Goal: Task Accomplishment & Management: Use online tool/utility

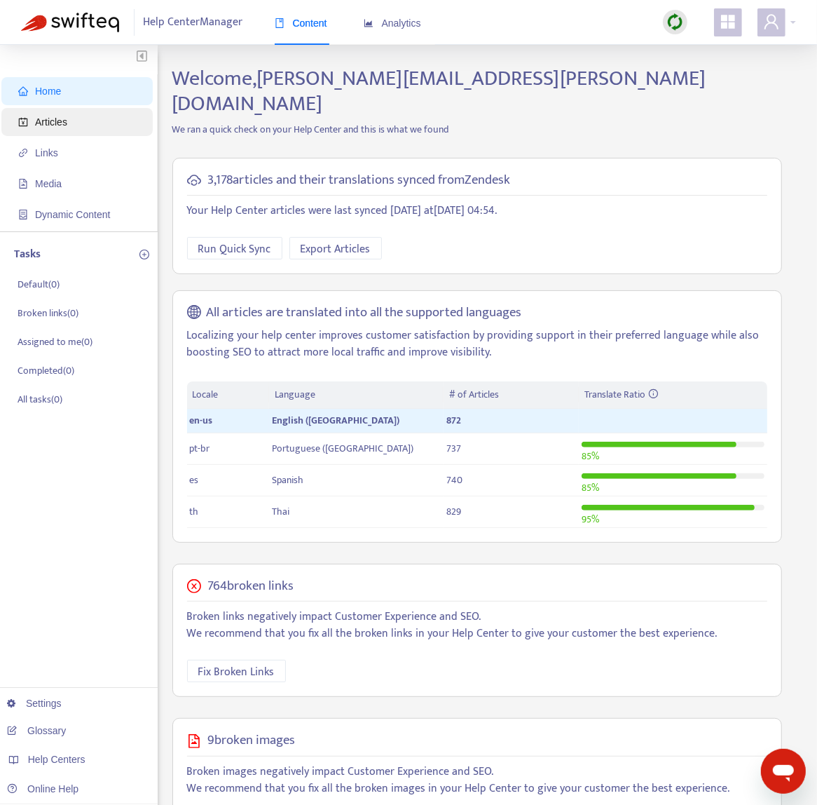
click at [72, 121] on span "Articles" at bounding box center [79, 122] width 123 height 28
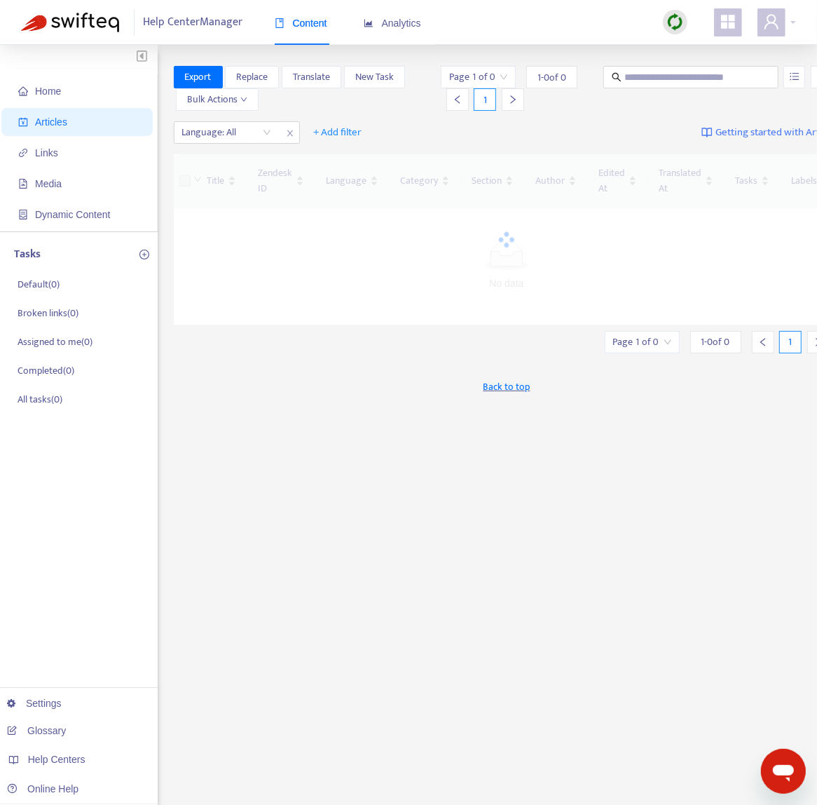
click at [60, 121] on span "Articles" at bounding box center [51, 121] width 32 height 11
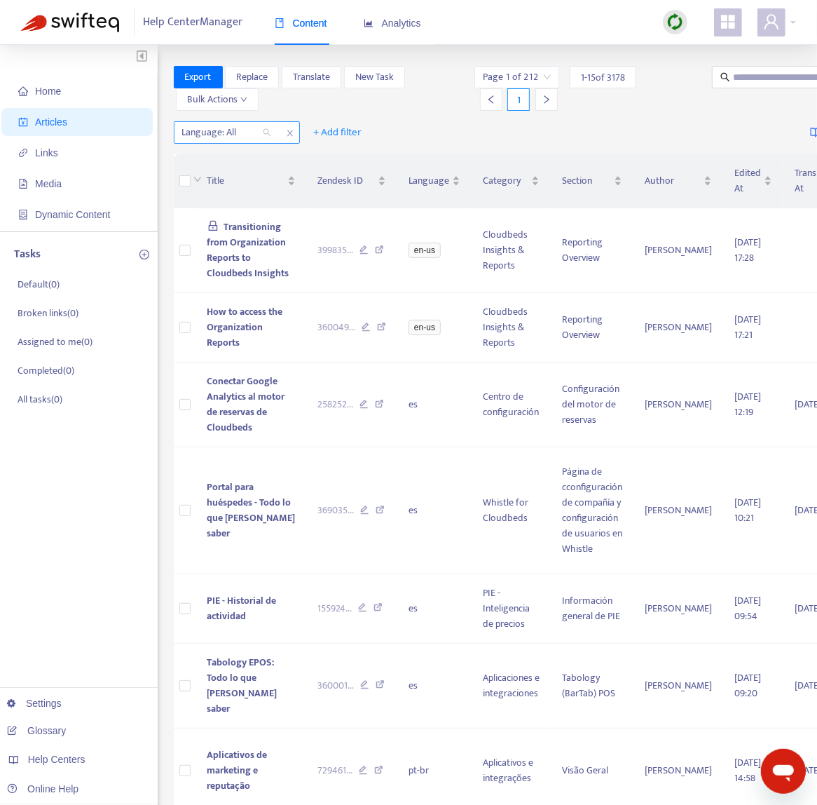
click at [263, 132] on div "Language: All" at bounding box center [227, 132] width 104 height 21
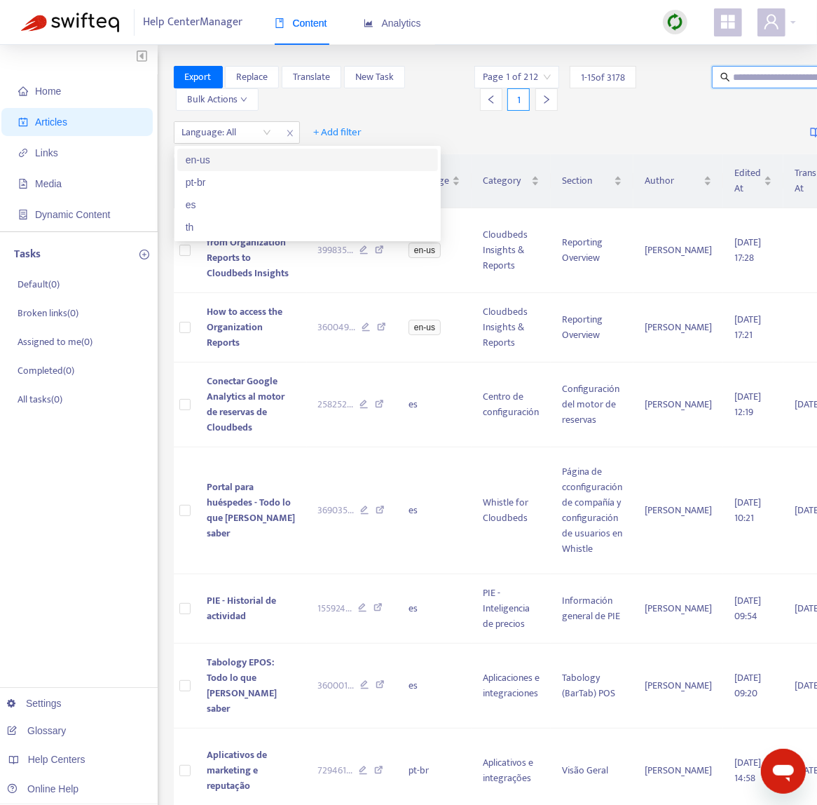
click at [737, 74] on input "text" at bounding box center [800, 76] width 135 height 15
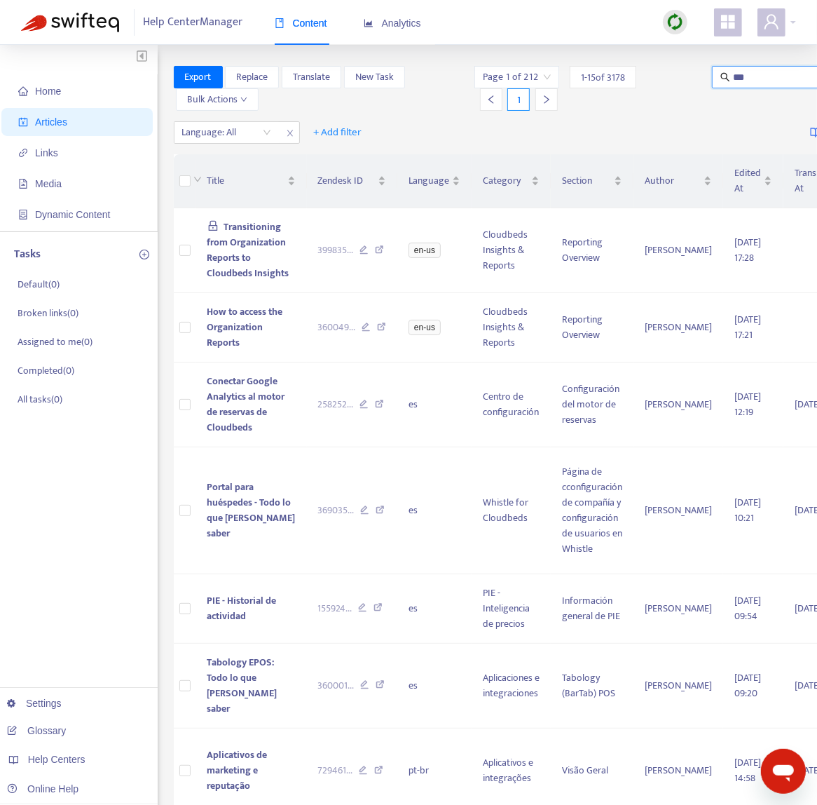
type input "***"
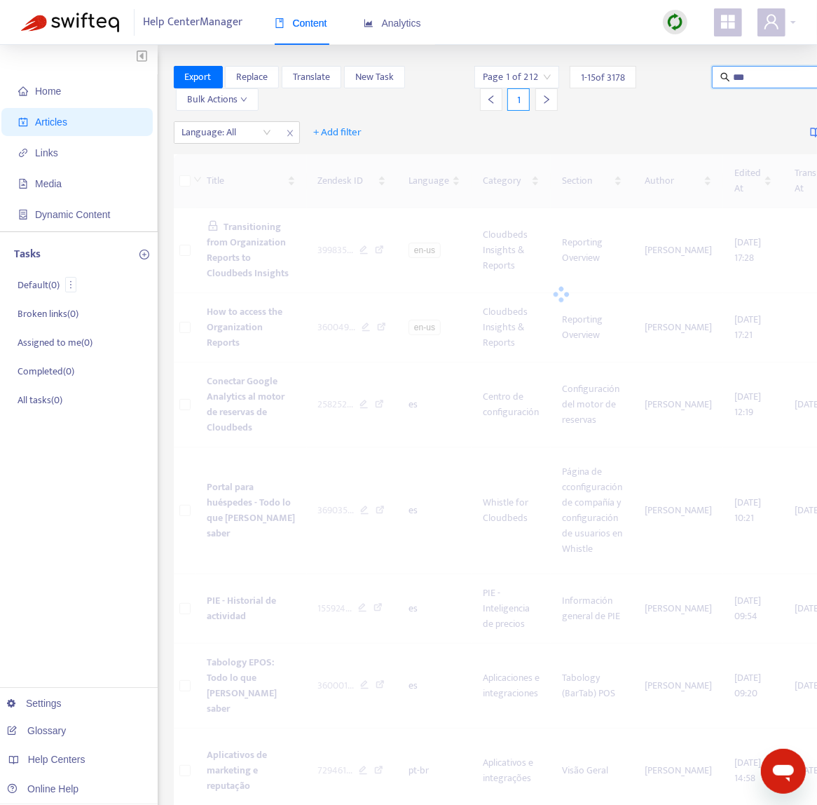
click at [98, 125] on span "Articles" at bounding box center [79, 122] width 123 height 28
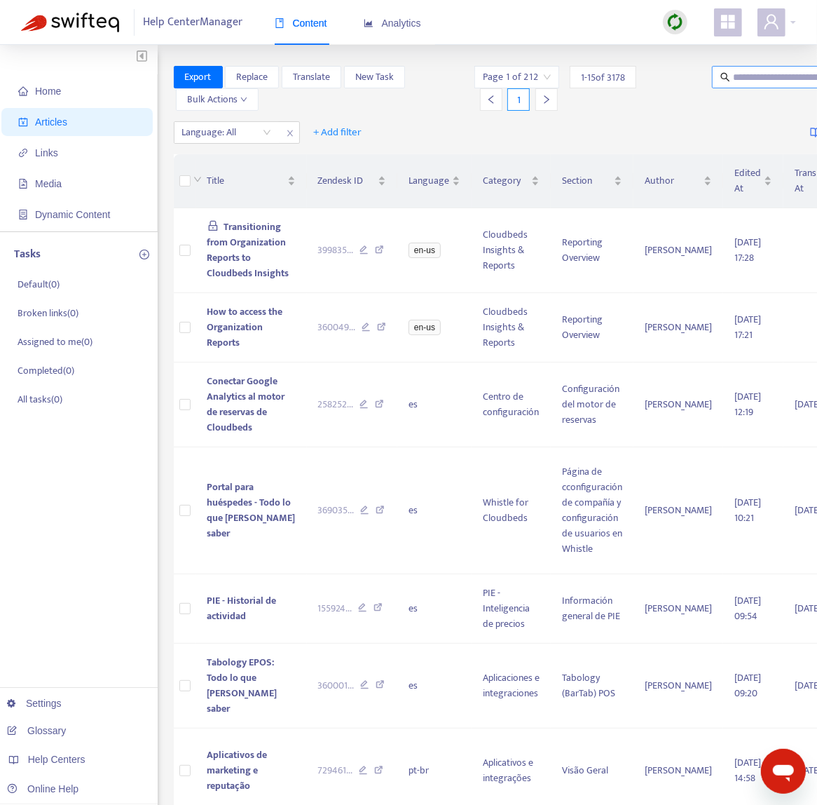
click at [772, 64] on div "Home Articles Links Media Dynamic Content Tasks Default ( 0 ) Broken links ( 0 …" at bounding box center [408, 777] width 817 height 1464
click at [764, 74] on input "text" at bounding box center [800, 76] width 135 height 15
type input "*********"
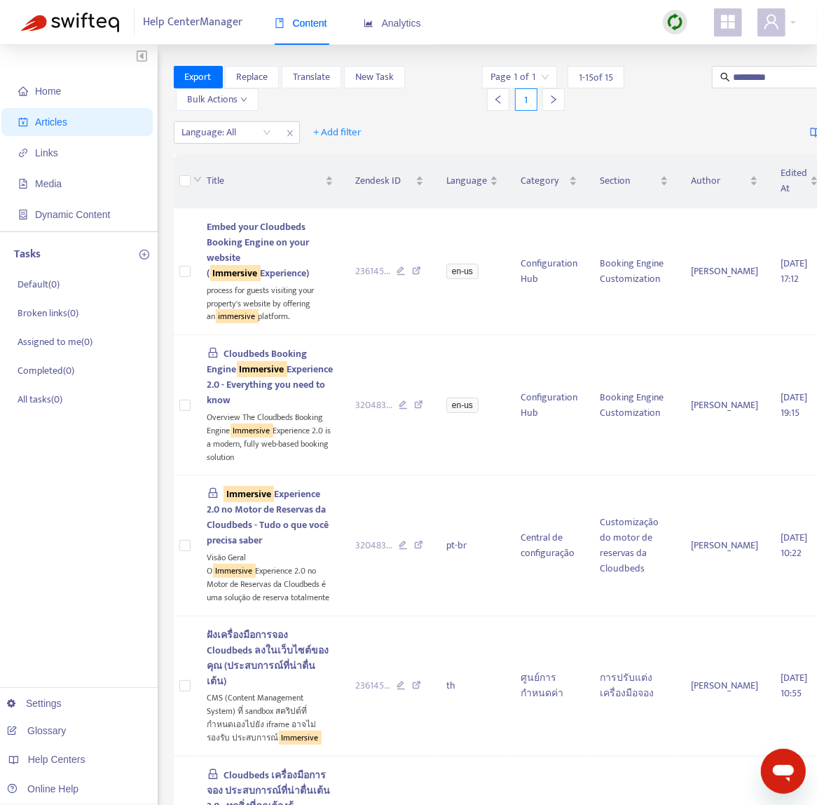
click at [687, 20] on div at bounding box center [675, 22] width 25 height 25
click at [695, 49] on link "Quick Sync" at bounding box center [704, 51] width 60 height 16
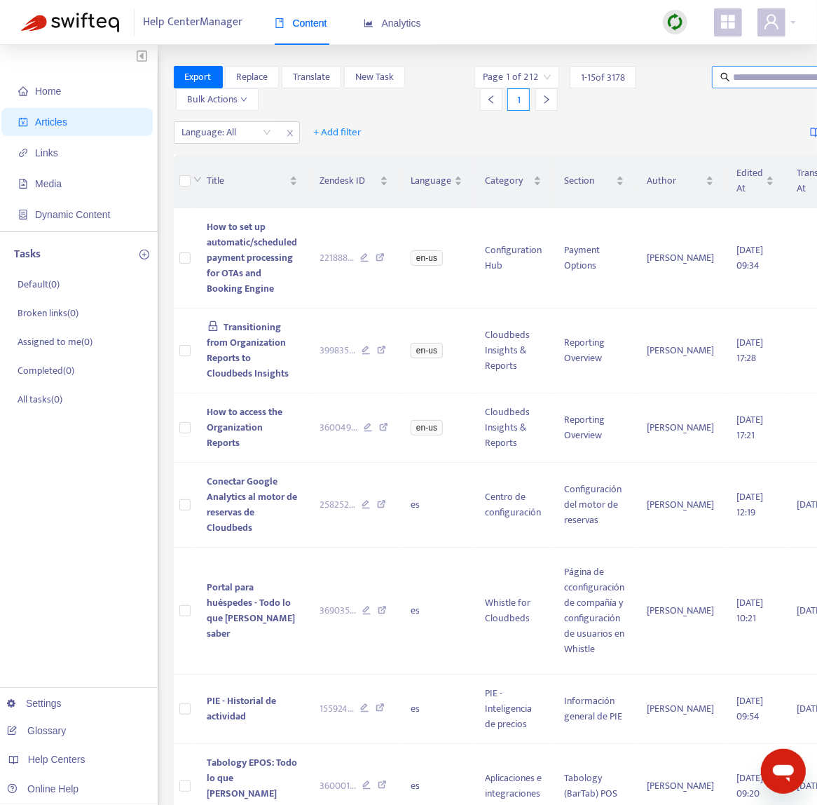
click at [756, 76] on input "text" at bounding box center [800, 76] width 135 height 15
click at [773, 81] on input "*****" at bounding box center [800, 76] width 135 height 15
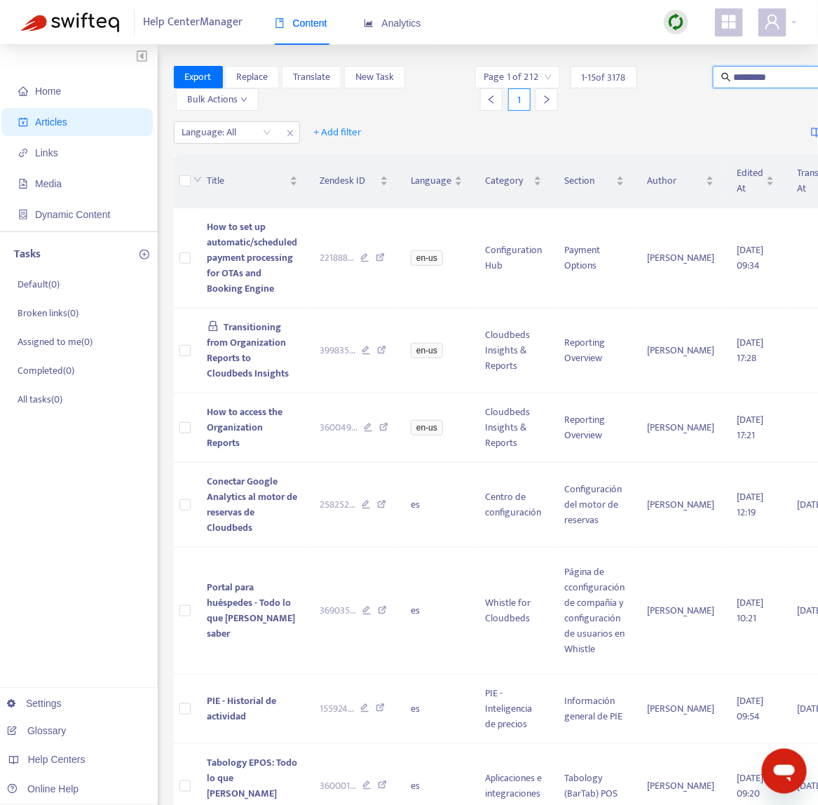
type input "*********"
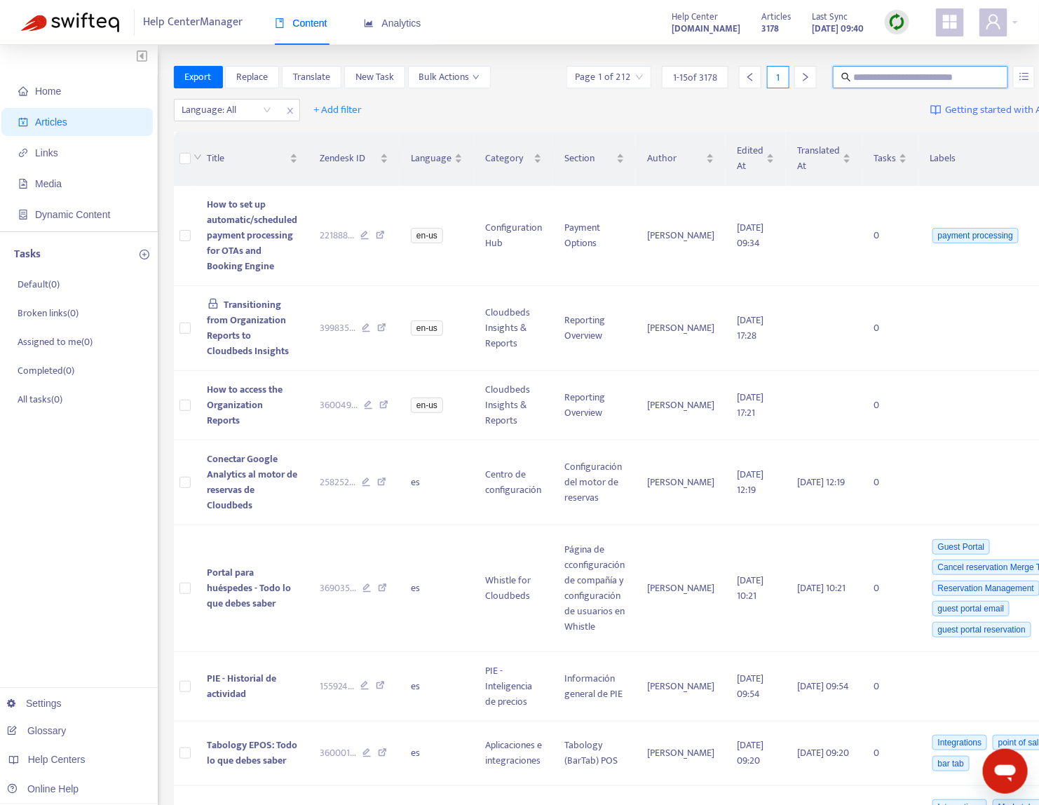
click at [831, 71] on input "text" at bounding box center [921, 76] width 135 height 15
type input "*********"
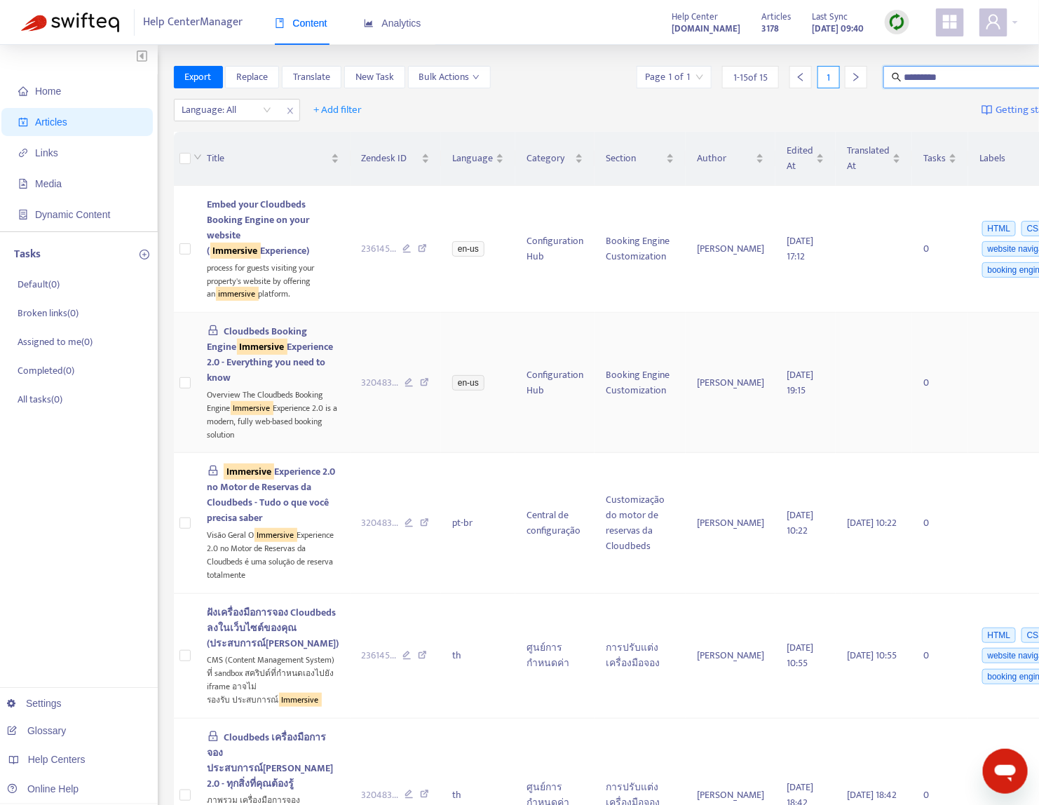
click at [351, 448] on td "320483 ..." at bounding box center [396, 383] width 91 height 140
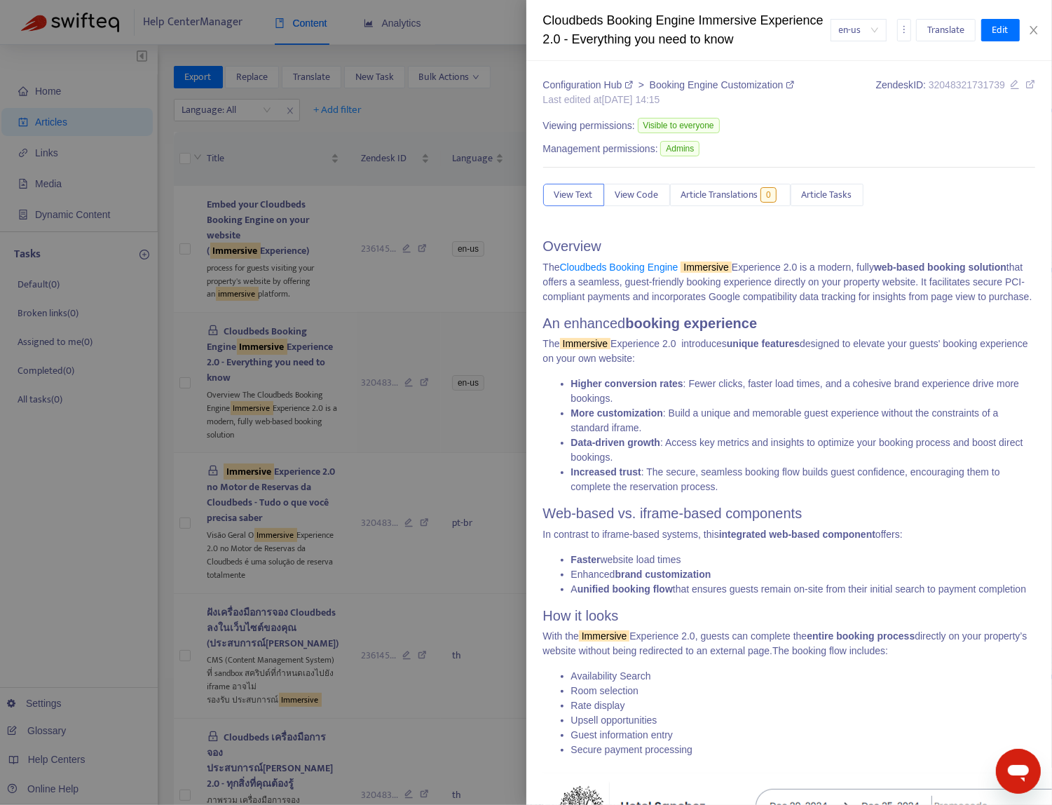
click at [304, 466] on div at bounding box center [526, 402] width 1052 height 805
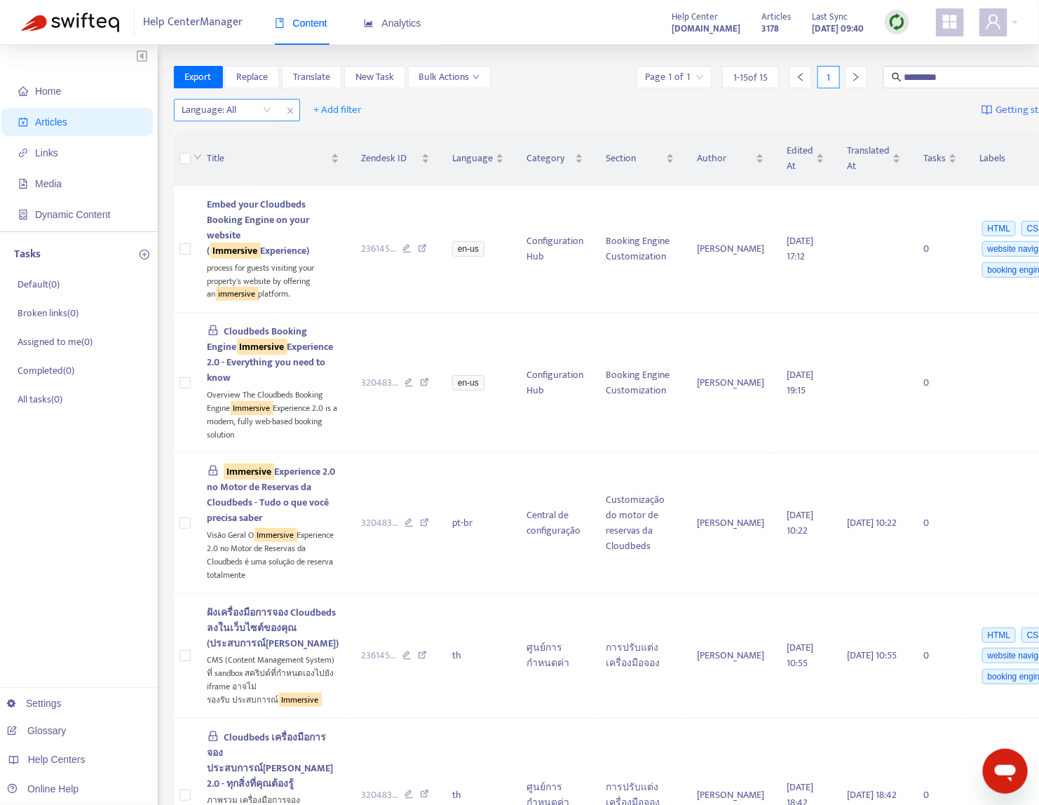
click at [269, 113] on div "Language: All" at bounding box center [227, 110] width 104 height 21
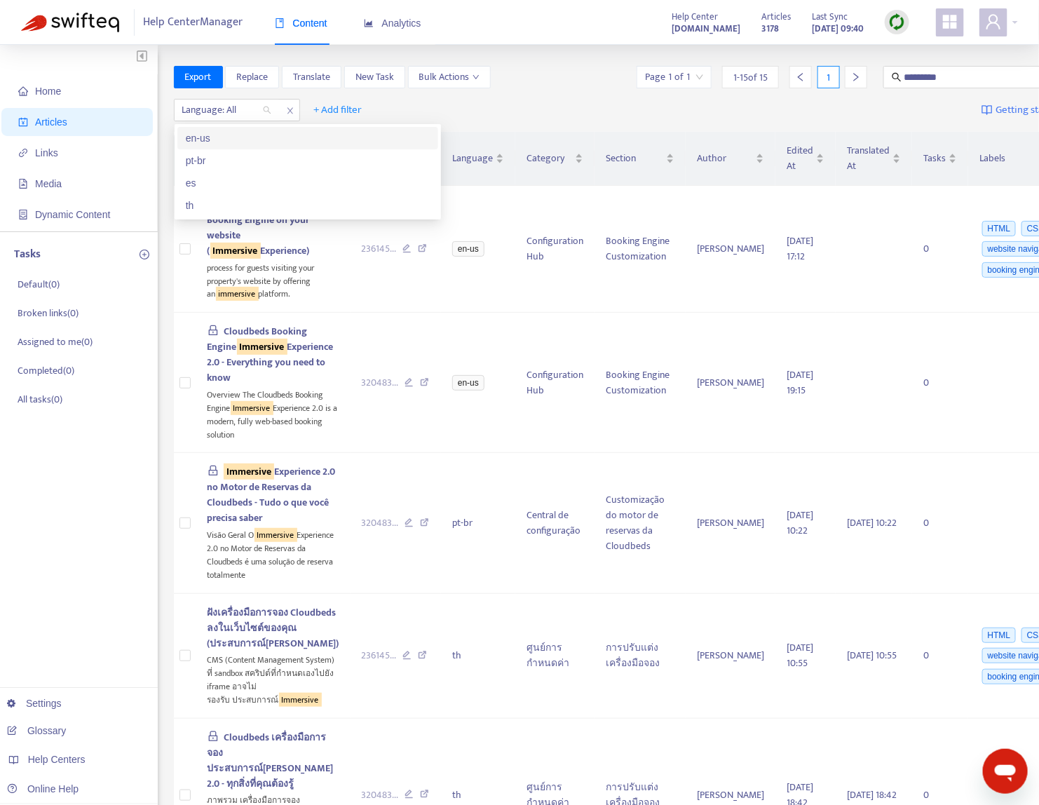
click at [261, 131] on div "en-us" at bounding box center [308, 137] width 244 height 15
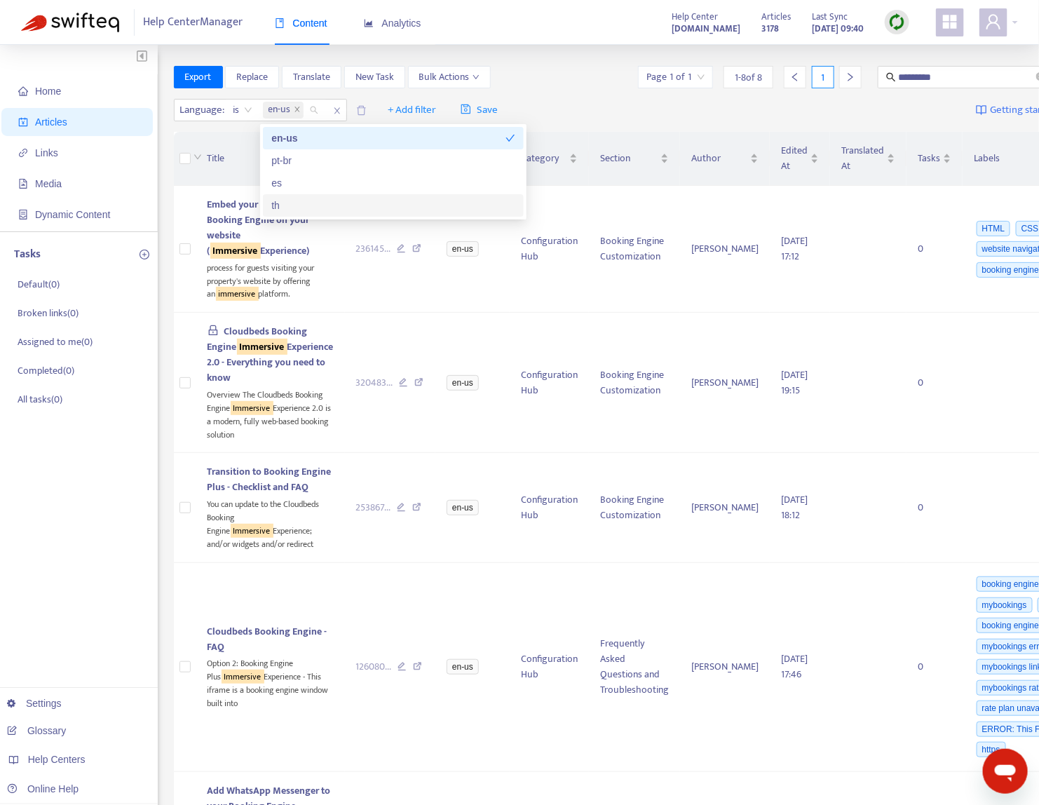
click at [633, 107] on div "Language : is en-us + Add filter Save Getting started with Articles" at bounding box center [644, 110] width 941 height 33
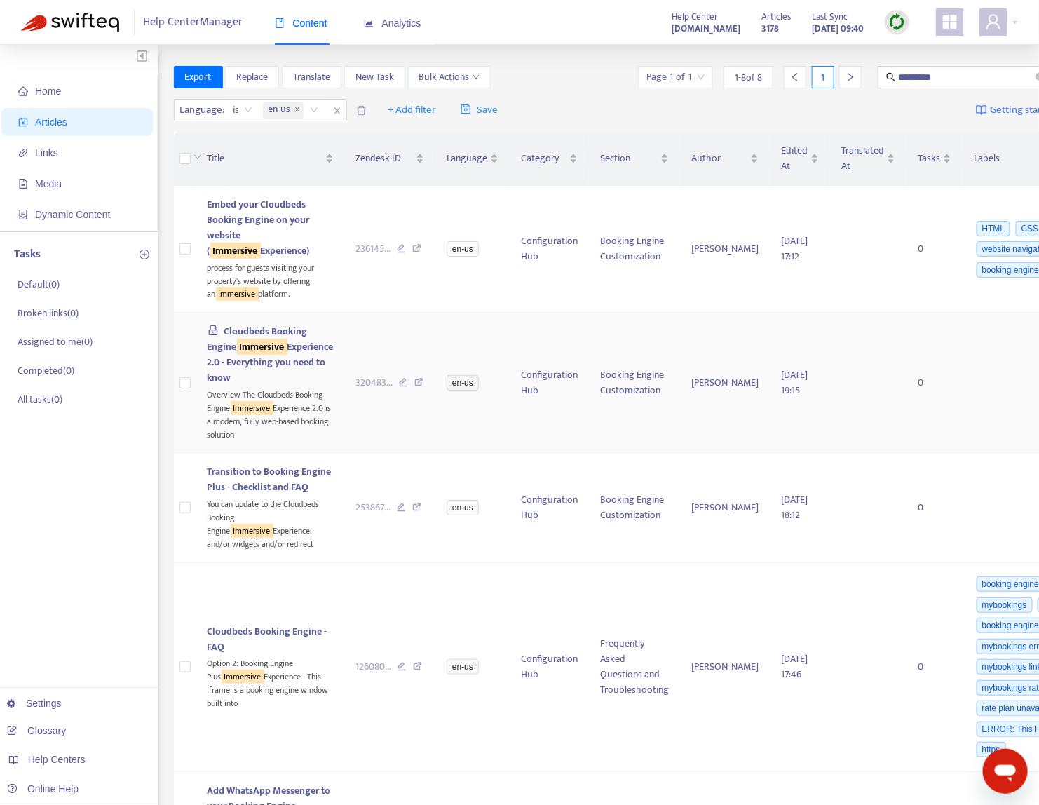
click at [345, 453] on td "320483 ..." at bounding box center [390, 383] width 91 height 140
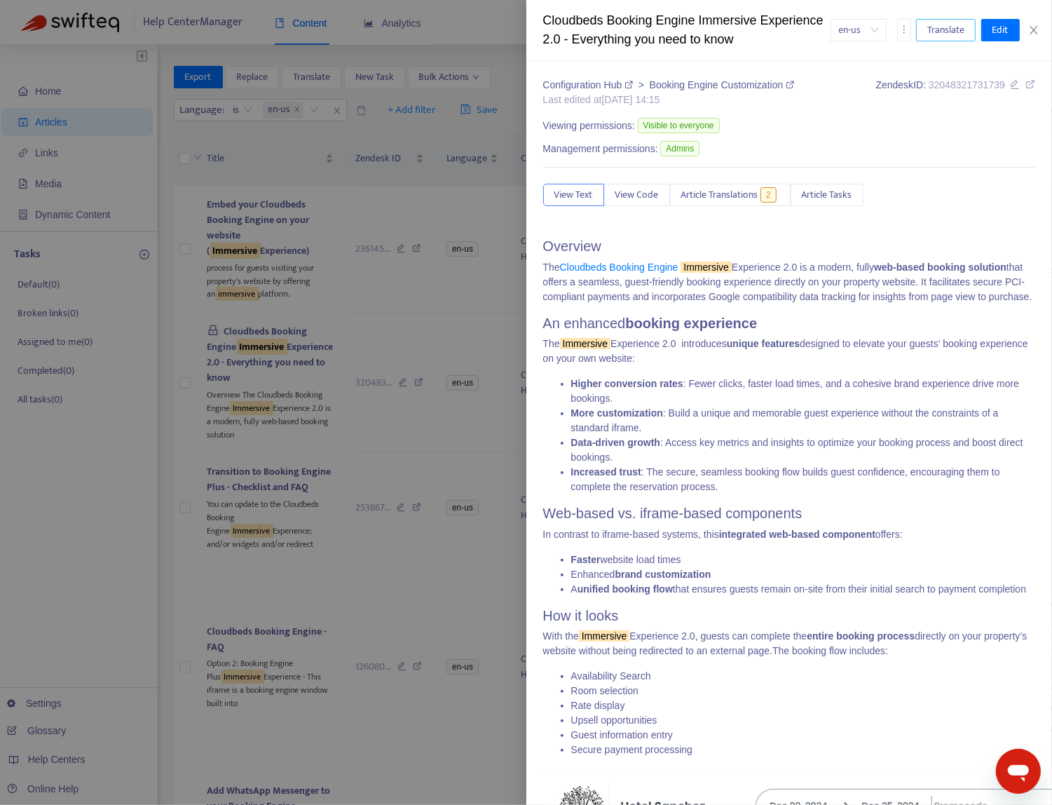
click at [831, 29] on span "Translate" at bounding box center [945, 29] width 37 height 15
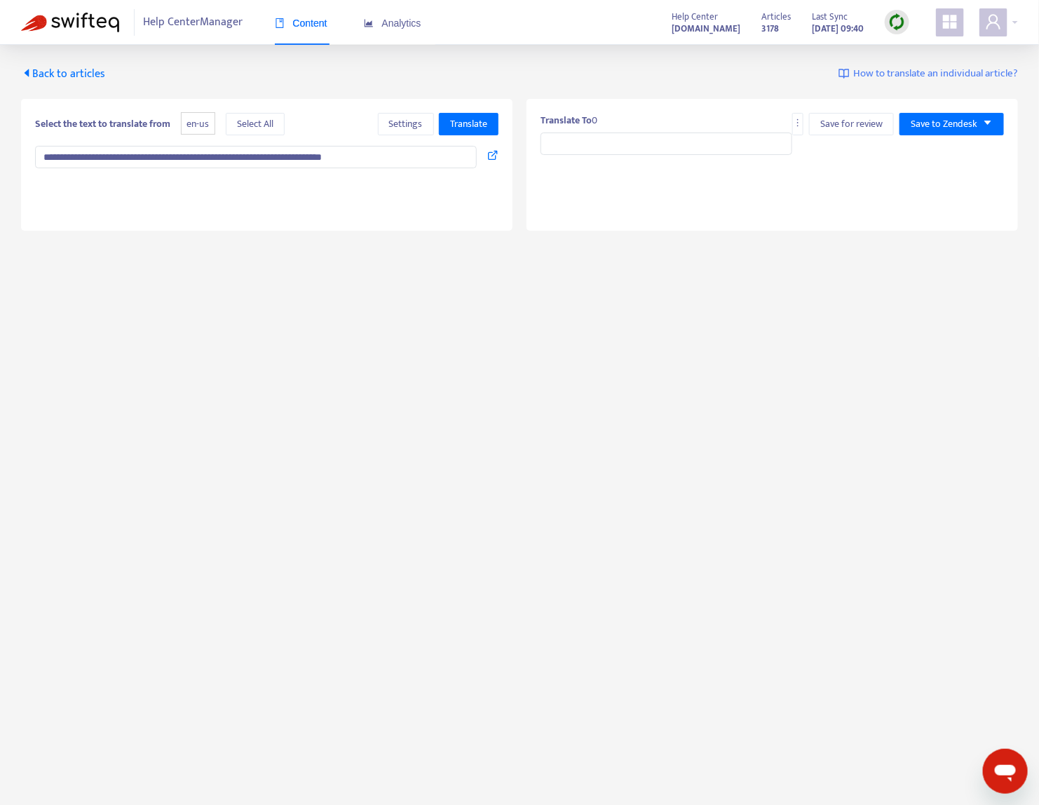
type input "**********"
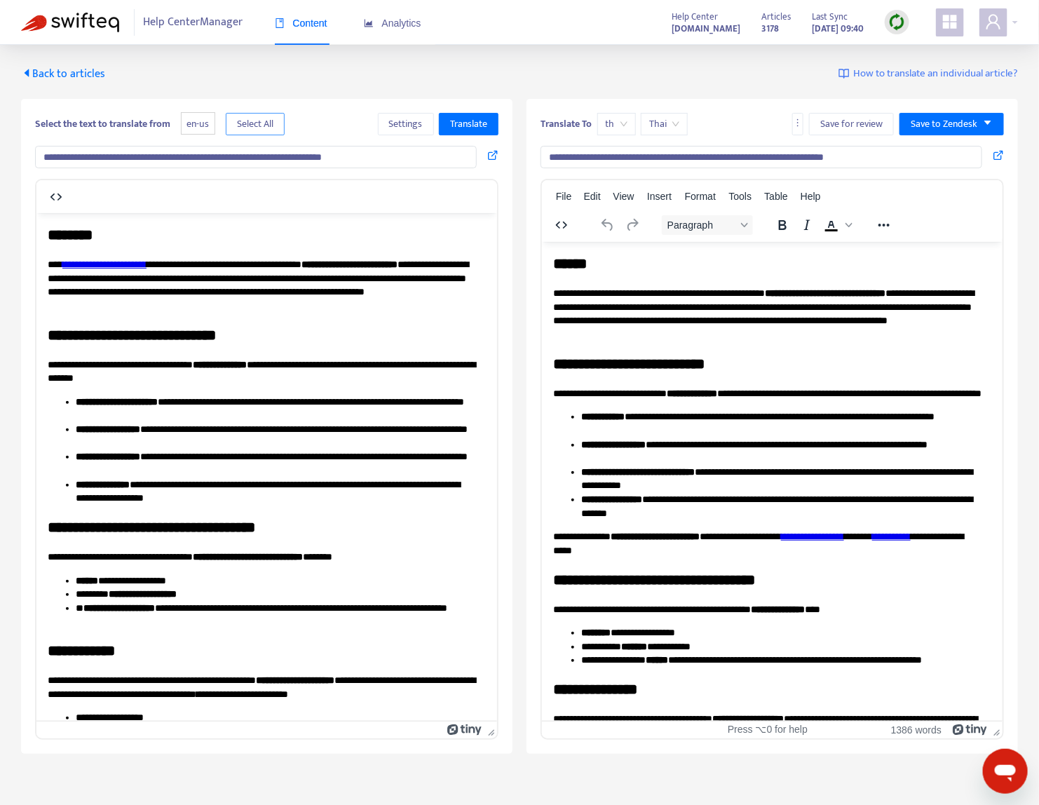
click at [243, 121] on span "Select All" at bounding box center [255, 123] width 36 height 15
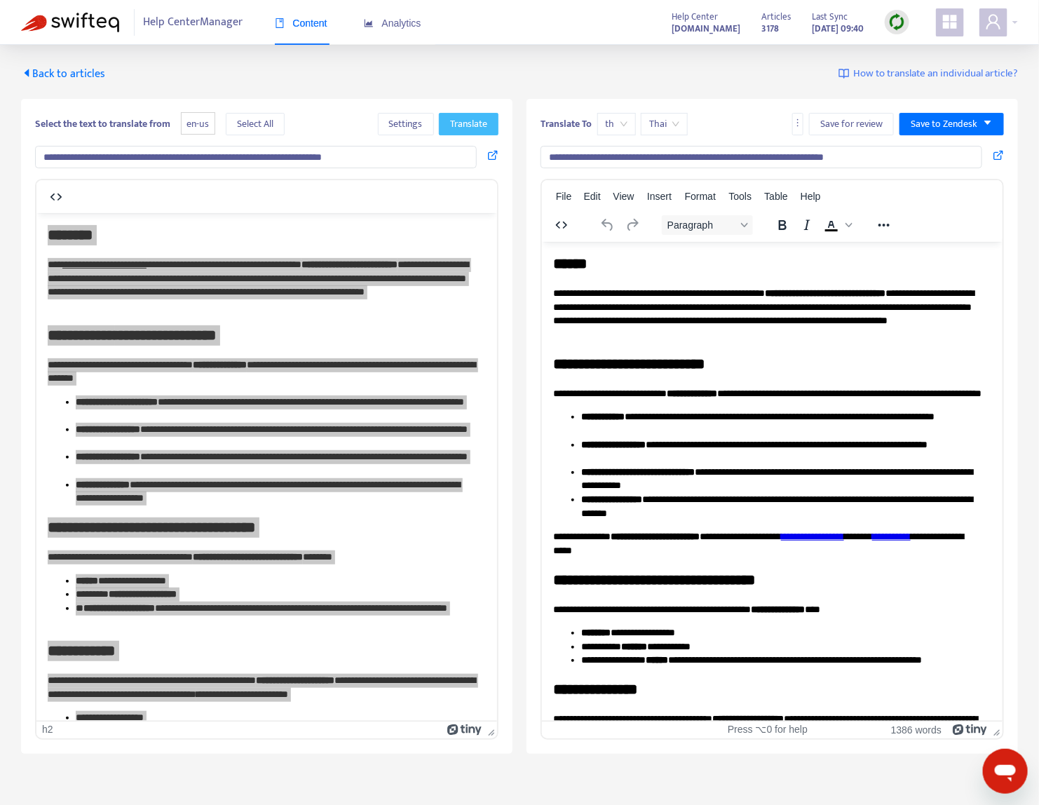
click at [481, 116] on span "Translate" at bounding box center [468, 123] width 37 height 15
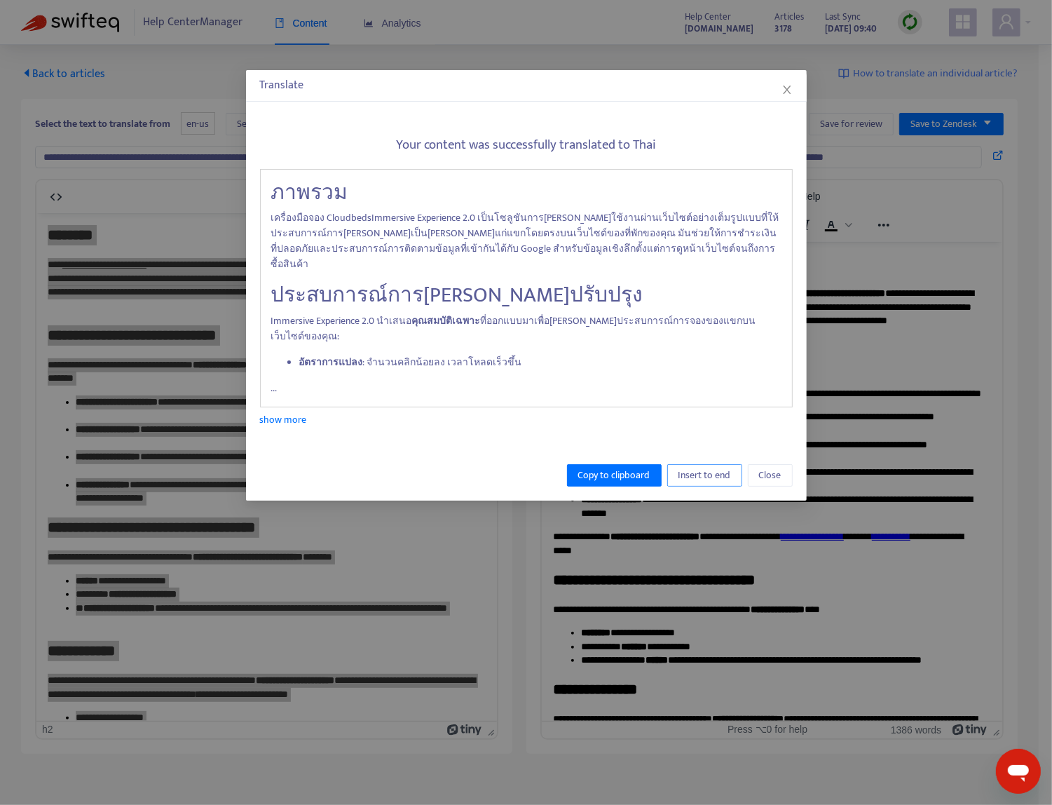
click at [689, 468] on span "Insert to end" at bounding box center [705, 475] width 53 height 15
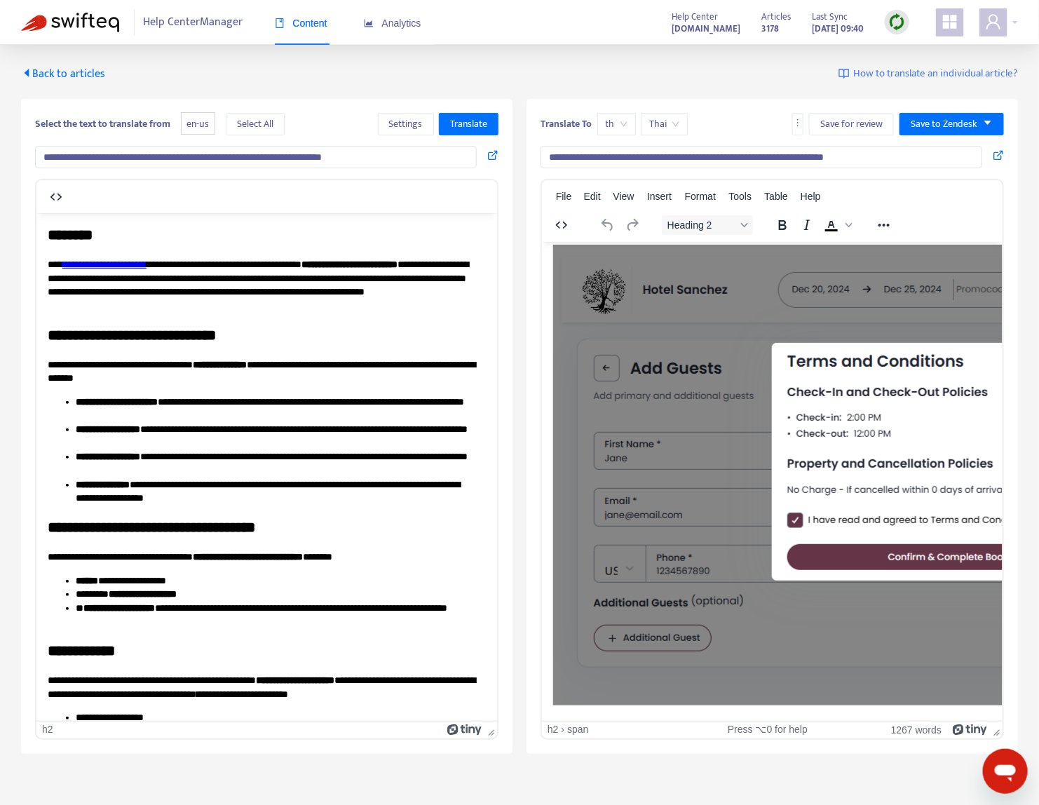
scroll to position [44, 0]
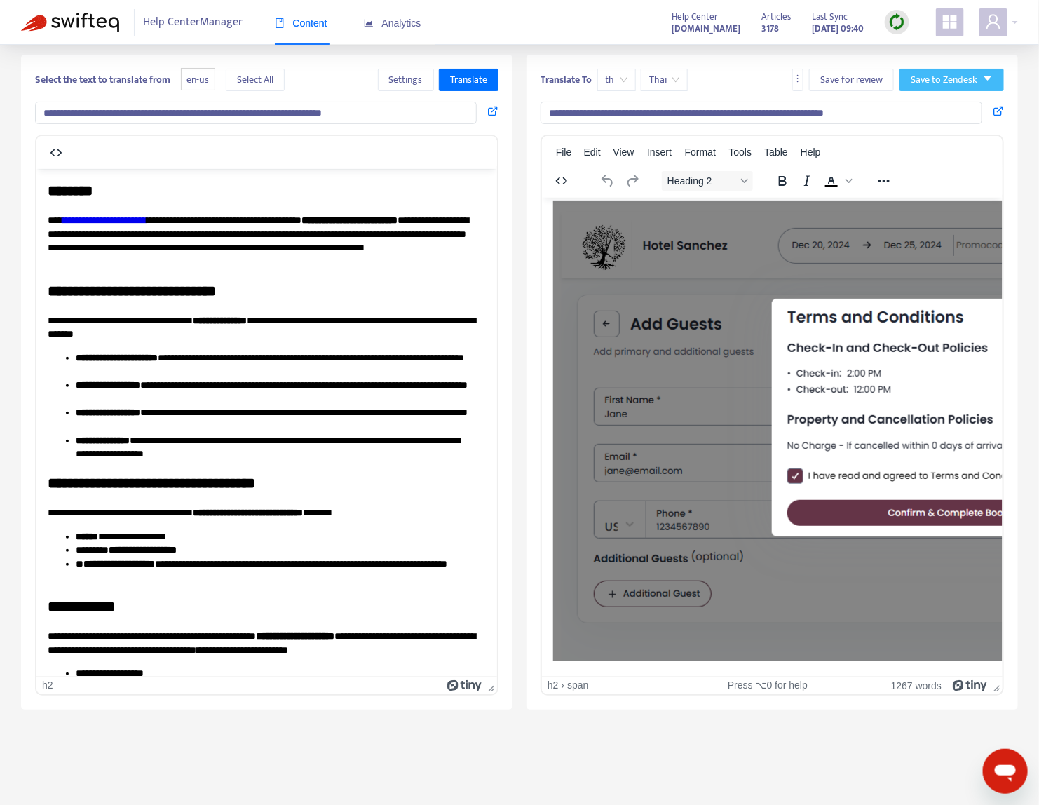
click at [831, 85] on span "Save to Zendesk" at bounding box center [944, 79] width 67 height 15
click at [831, 102] on span "Publish" at bounding box center [937, 107] width 53 height 15
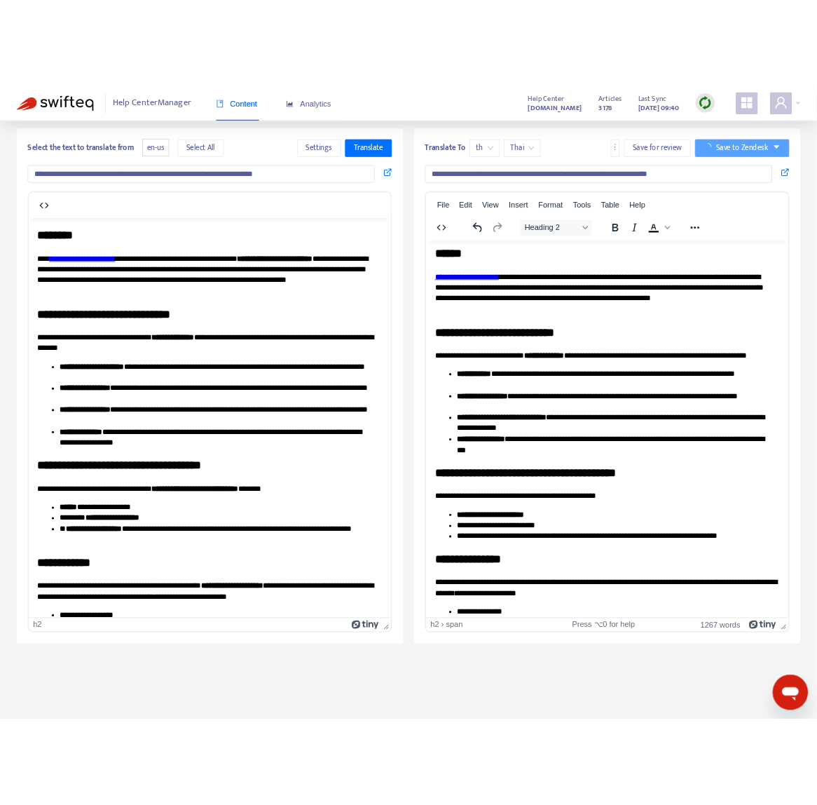
scroll to position [0, 0]
